Goal: Task Accomplishment & Management: Use online tool/utility

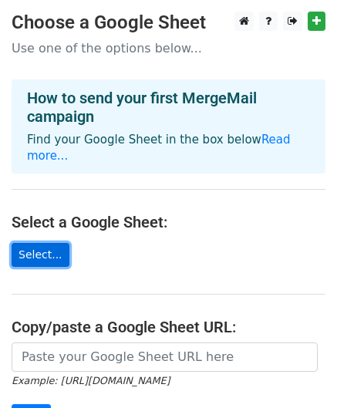
click at [45, 243] on link "Select..." at bounding box center [41, 255] width 58 height 24
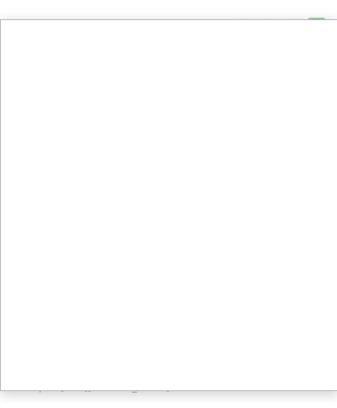
scroll to position [154, 0]
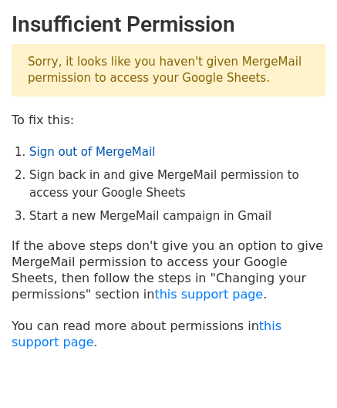
click at [91, 154] on link "Sign out of MergeMail" at bounding box center [92, 152] width 126 height 14
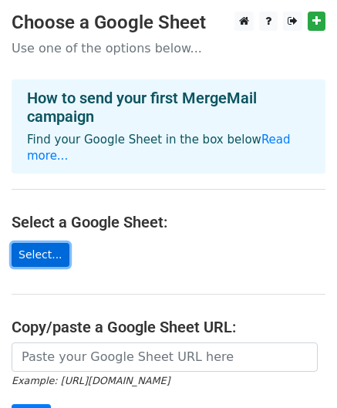
click at [40, 243] on link "Select..." at bounding box center [41, 255] width 58 height 24
